Goal: Task Accomplishment & Management: Use online tool/utility

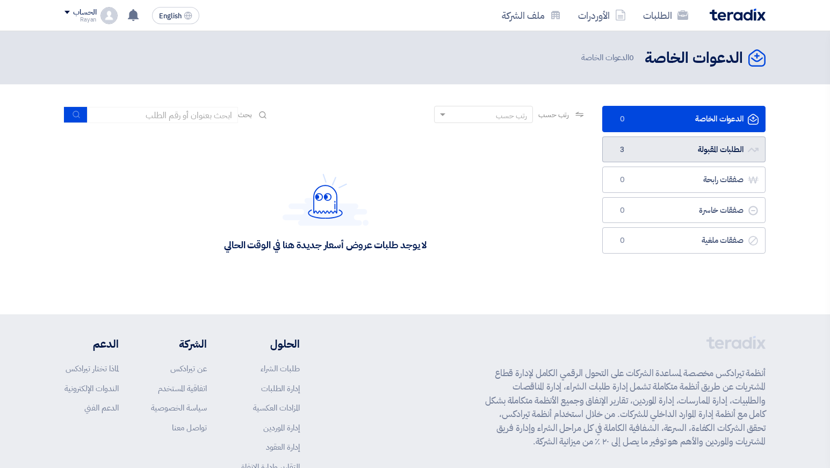
click at [633, 143] on link "الطلبات المقبولة الطلبات المقبولة 3" at bounding box center [683, 149] width 163 height 26
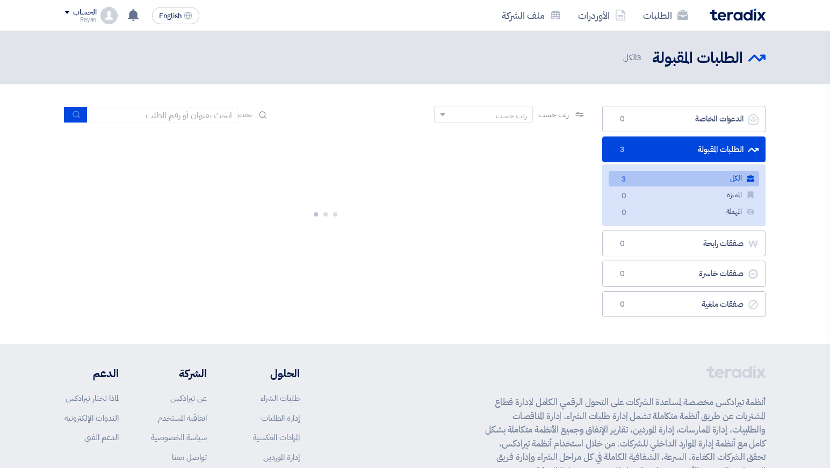
click at [633, 143] on link "الطلبات المقبولة الطلبات المقبولة 3" at bounding box center [683, 149] width 163 height 26
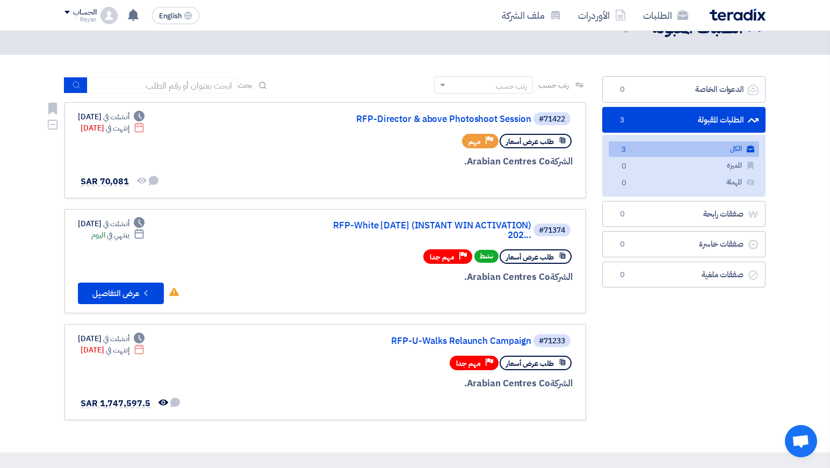
scroll to position [30, 0]
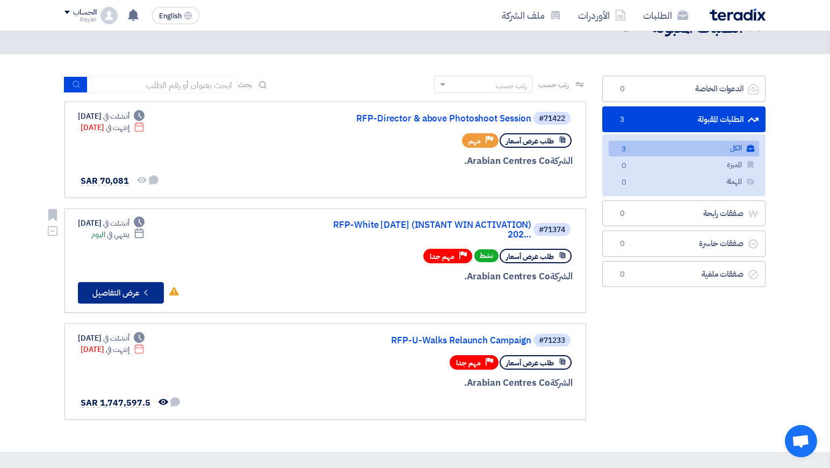
click at [129, 294] on button "Check details عرض التفاصيل" at bounding box center [121, 292] width 86 height 21
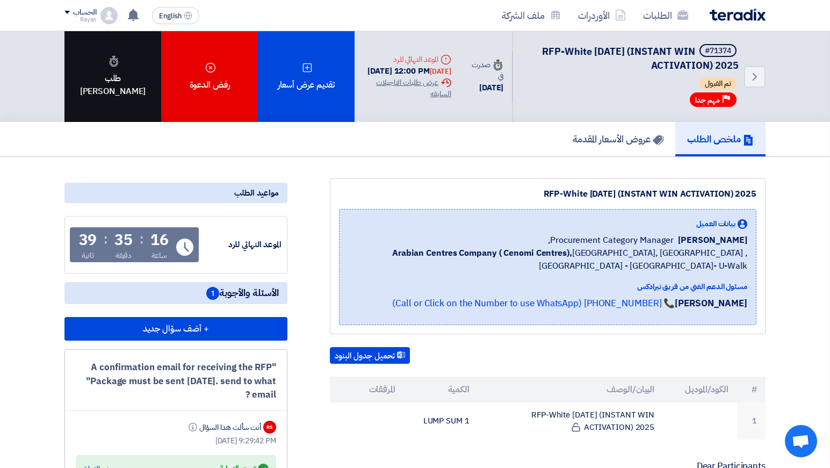
click at [144, 89] on div "طلب [PERSON_NAME]" at bounding box center [112, 76] width 97 height 91
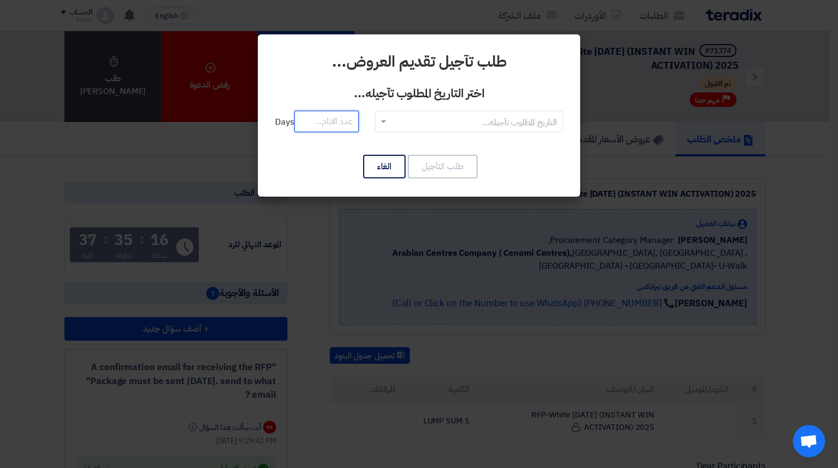
click at [343, 118] on input "number" at bounding box center [326, 121] width 64 height 21
type input "3"
click at [412, 115] on input "text" at bounding box center [474, 122] width 166 height 18
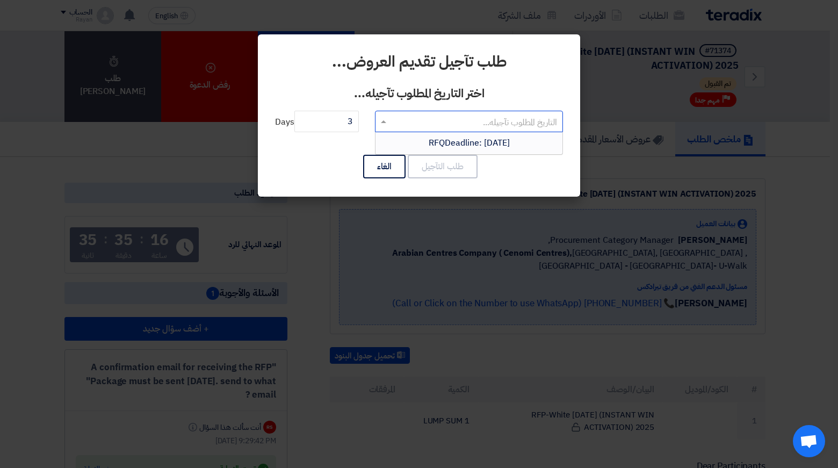
click at [440, 140] on span "RFQDeadline: [DATE]" at bounding box center [468, 142] width 81 height 13
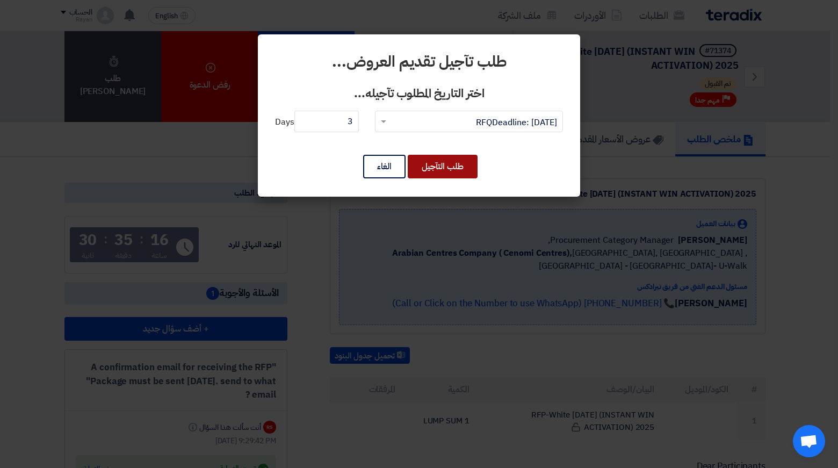
click at [448, 169] on button "طلب التآجيل" at bounding box center [443, 167] width 70 height 24
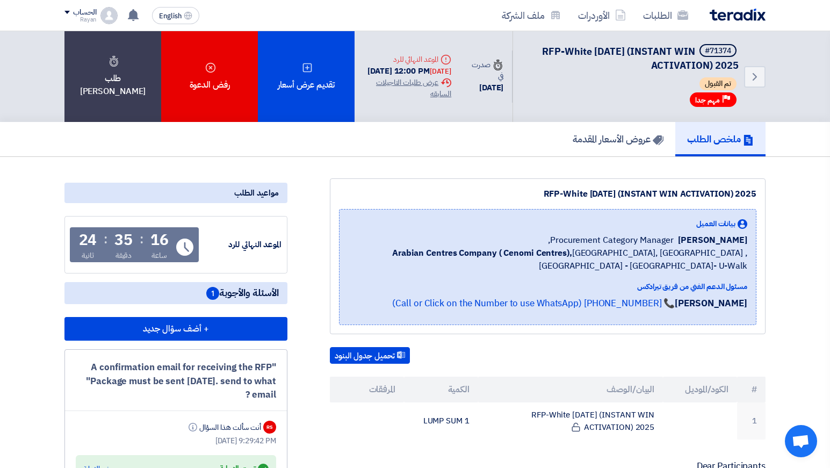
click at [409, 77] on div "[DATE] 12:00 PM [DATE]" at bounding box center [407, 71] width 88 height 12
click at [416, 84] on div "Extension History عرض طلبات التاجيلات السابقه" at bounding box center [407, 88] width 88 height 23
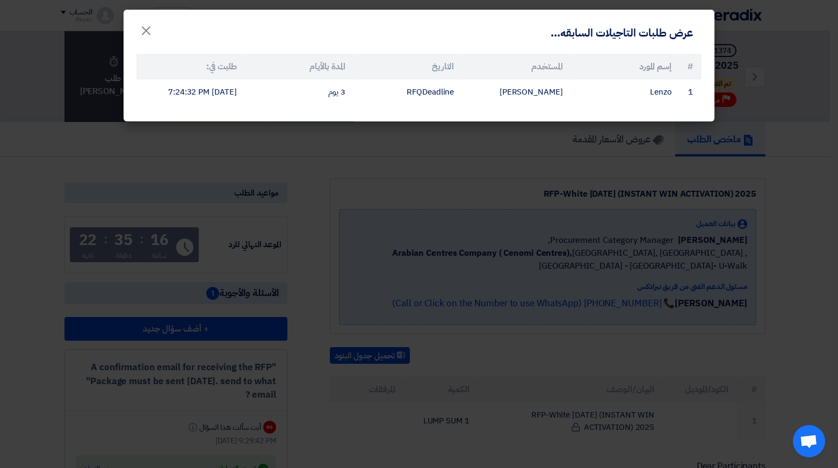
click at [452, 174] on modal-container "عرض طلبات التاجيلات السابقه... × # إسم المورد المستخدم التاريخ المدة بالأيام طل…" at bounding box center [419, 234] width 838 height 468
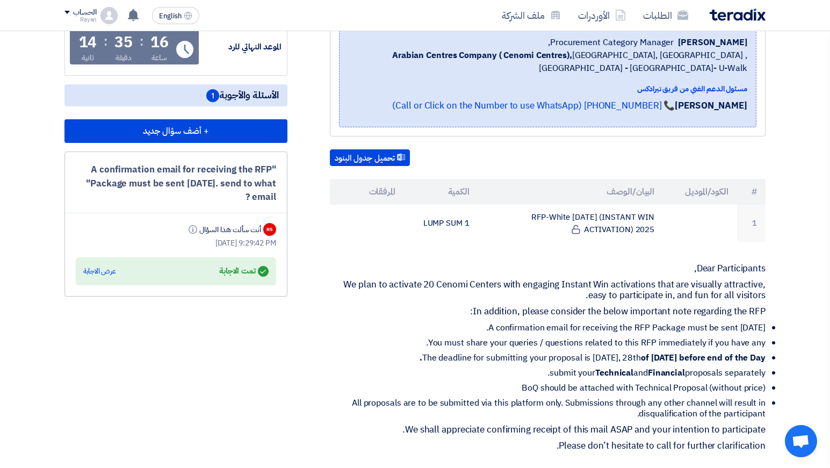
scroll to position [190, 0]
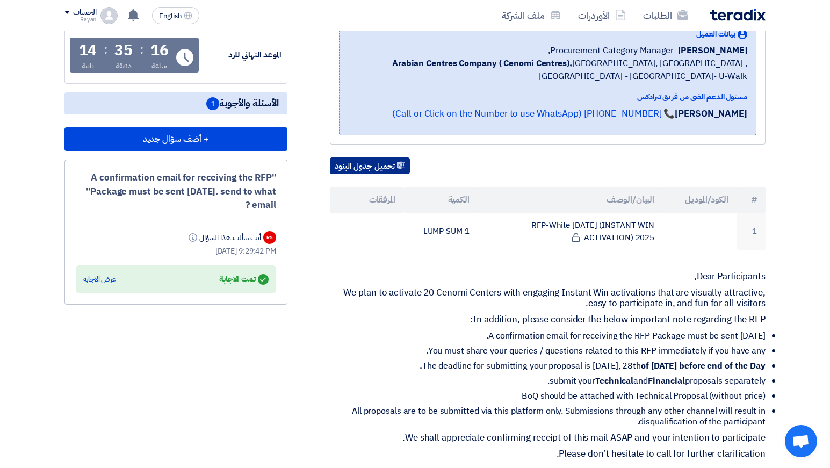
click at [377, 162] on button "تحميل جدول البنود" at bounding box center [370, 165] width 80 height 17
